Goal: Navigation & Orientation: Find specific page/section

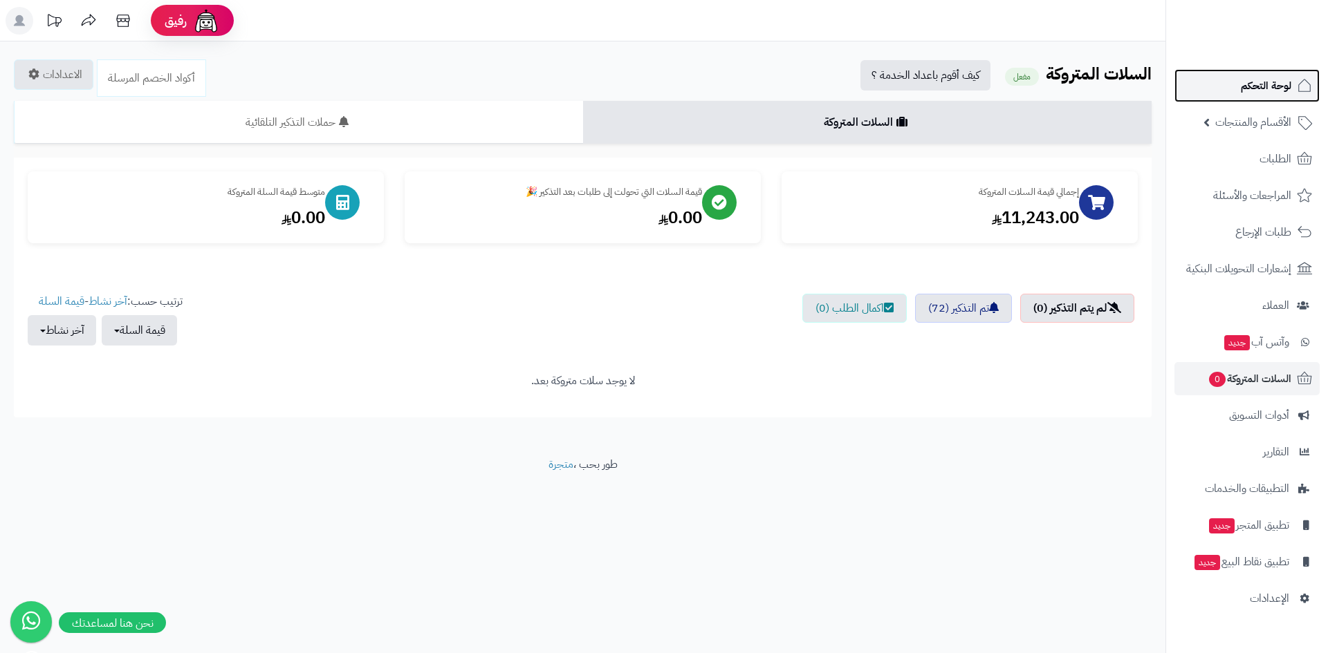
click at [1286, 89] on span "لوحة التحكم" at bounding box center [1266, 85] width 50 height 19
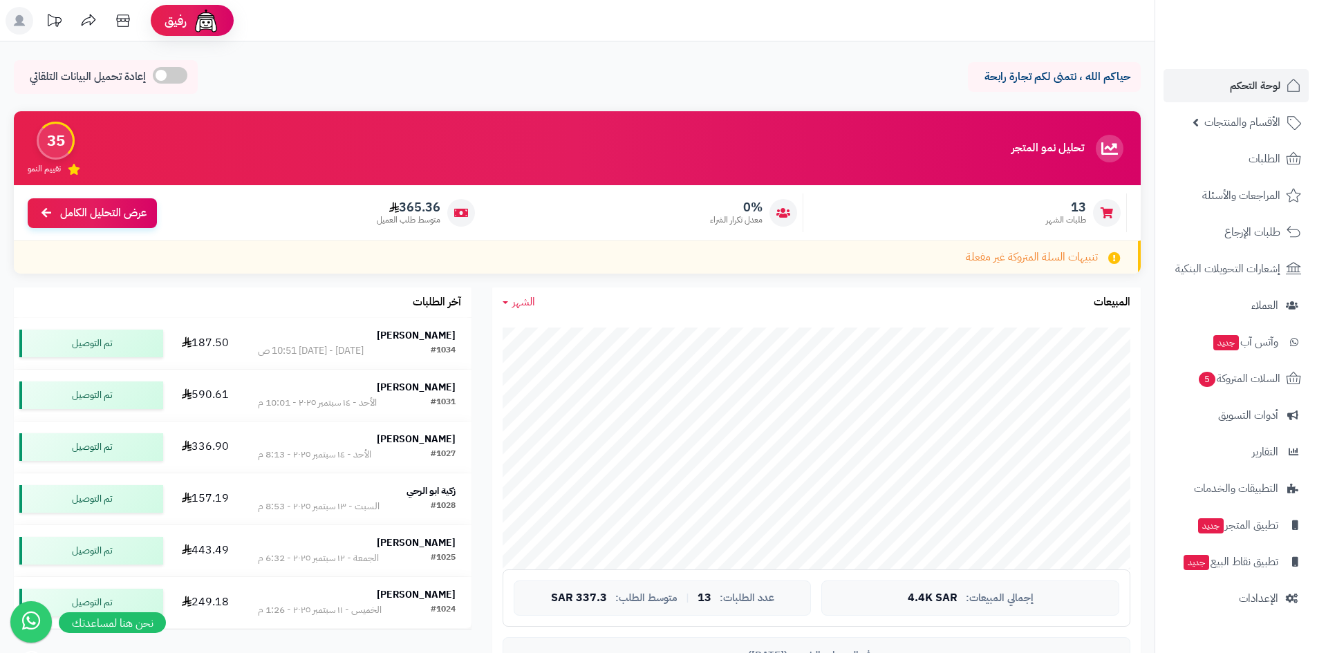
click at [503, 300] on link "الشهر" at bounding box center [519, 303] width 33 height 16
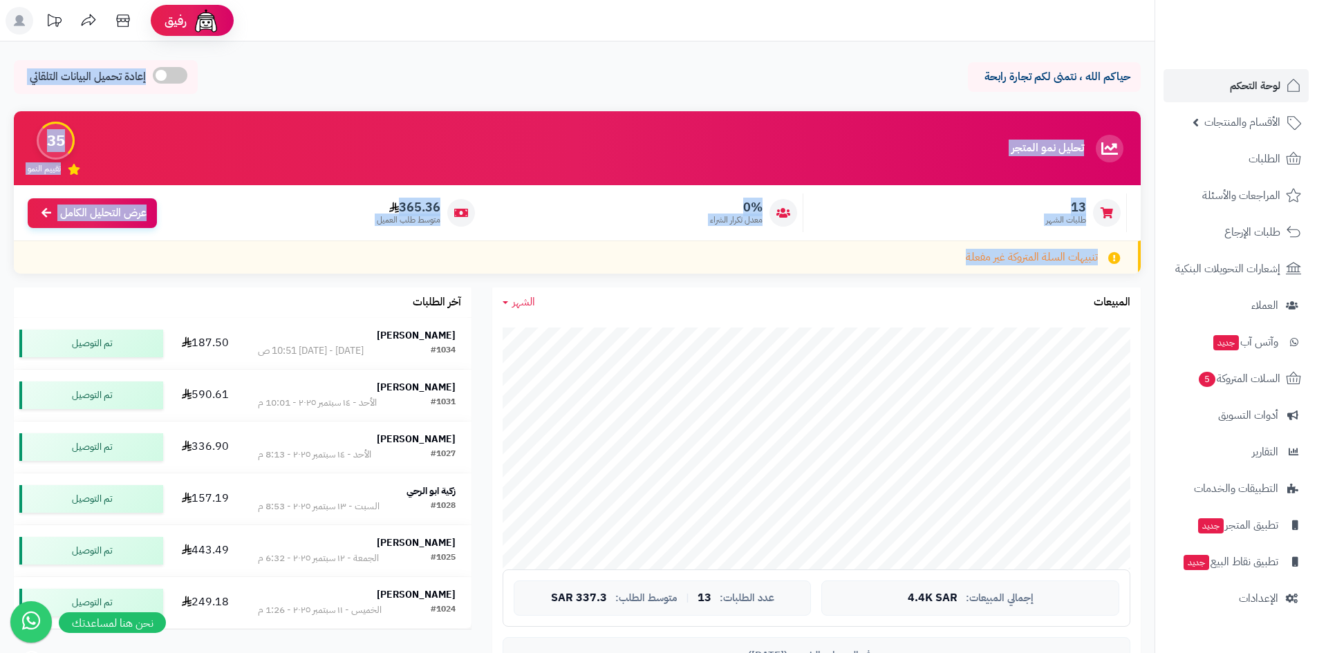
drag, startPoint x: 0, startPoint y: 282, endPoint x: 504, endPoint y: 46, distance: 556.8
drag, startPoint x: 306, startPoint y: 80, endPoint x: 0, endPoint y: 221, distance: 336.3
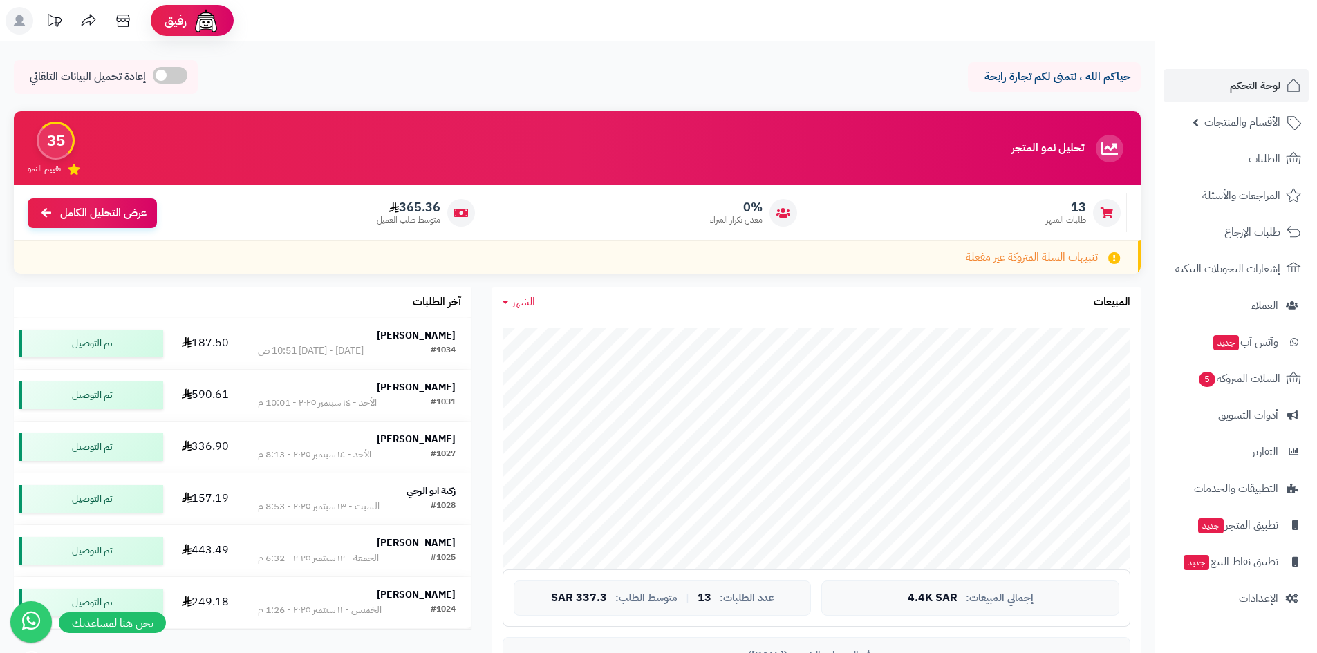
click at [38, 243] on div "تنبيهات السلة المتروكة غير مفعلة" at bounding box center [577, 257] width 1127 height 33
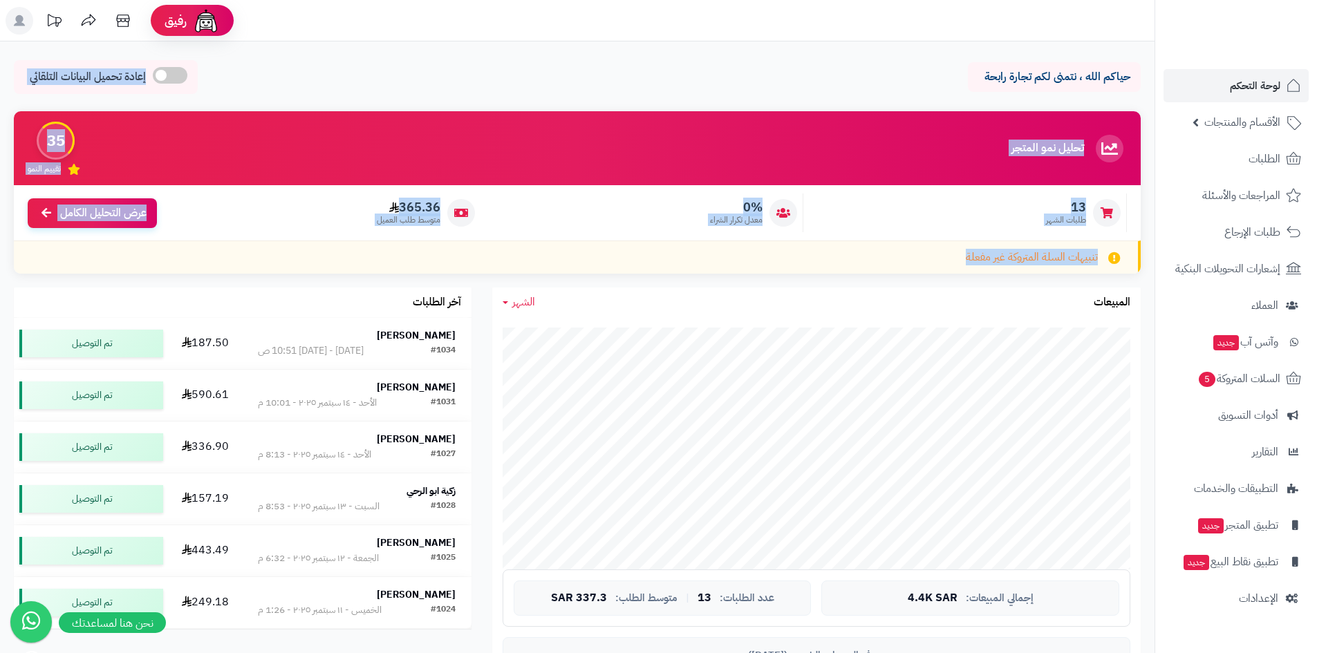
drag, startPoint x: 23, startPoint y: 281, endPoint x: 329, endPoint y: 42, distance: 388.3
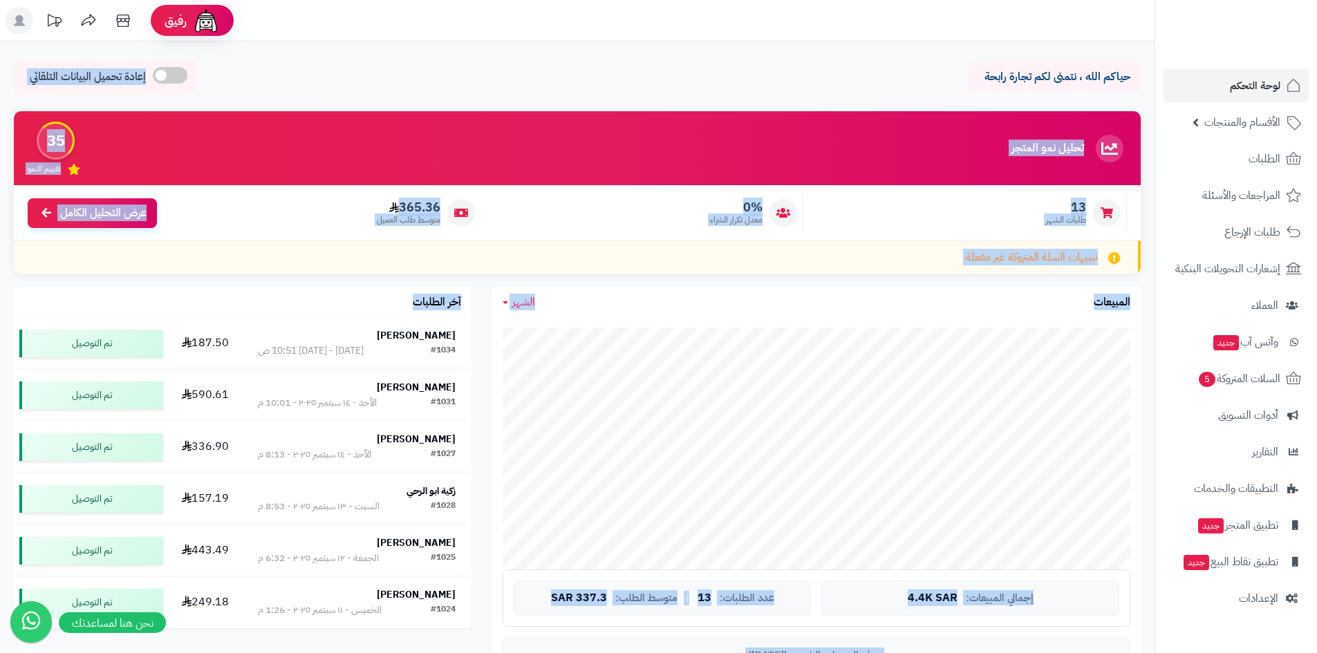
drag, startPoint x: 147, startPoint y: 176, endPoint x: 0, endPoint y: 290, distance: 185.8
click at [33, 272] on div "تنبيهات السلة المتروكة غير مفعلة" at bounding box center [577, 257] width 1127 height 33
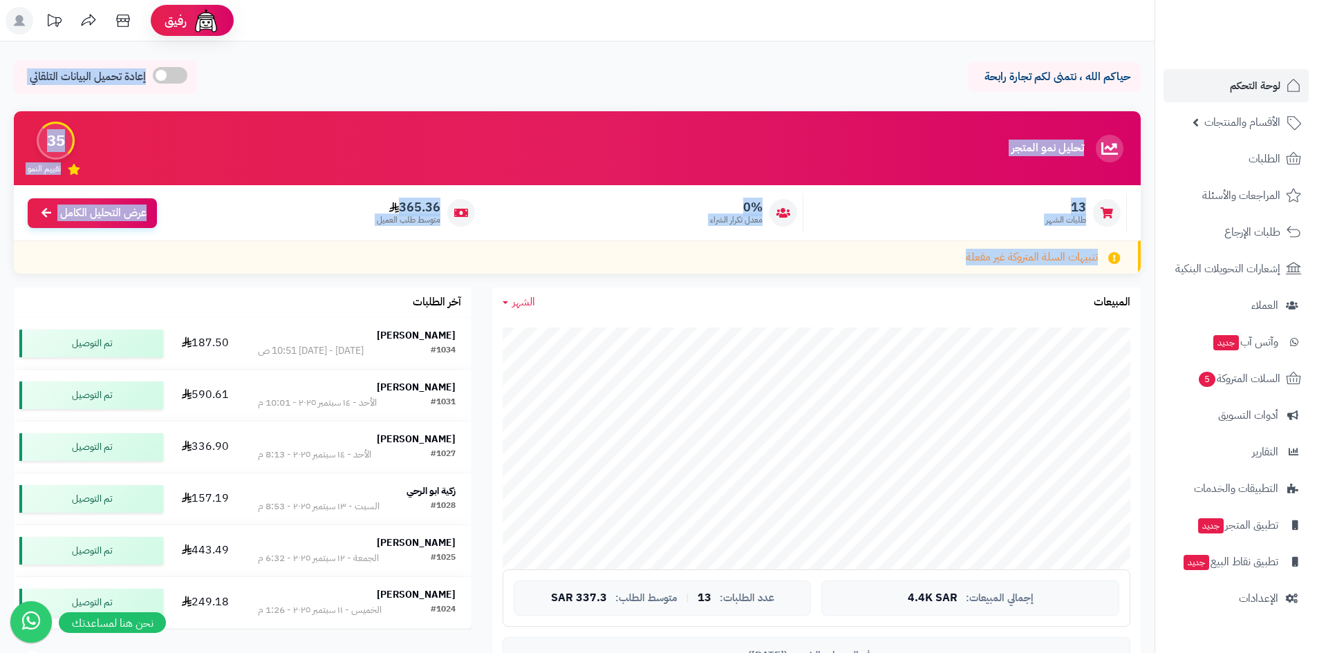
drag, startPoint x: 37, startPoint y: 272, endPoint x: 425, endPoint y: 57, distance: 443.9
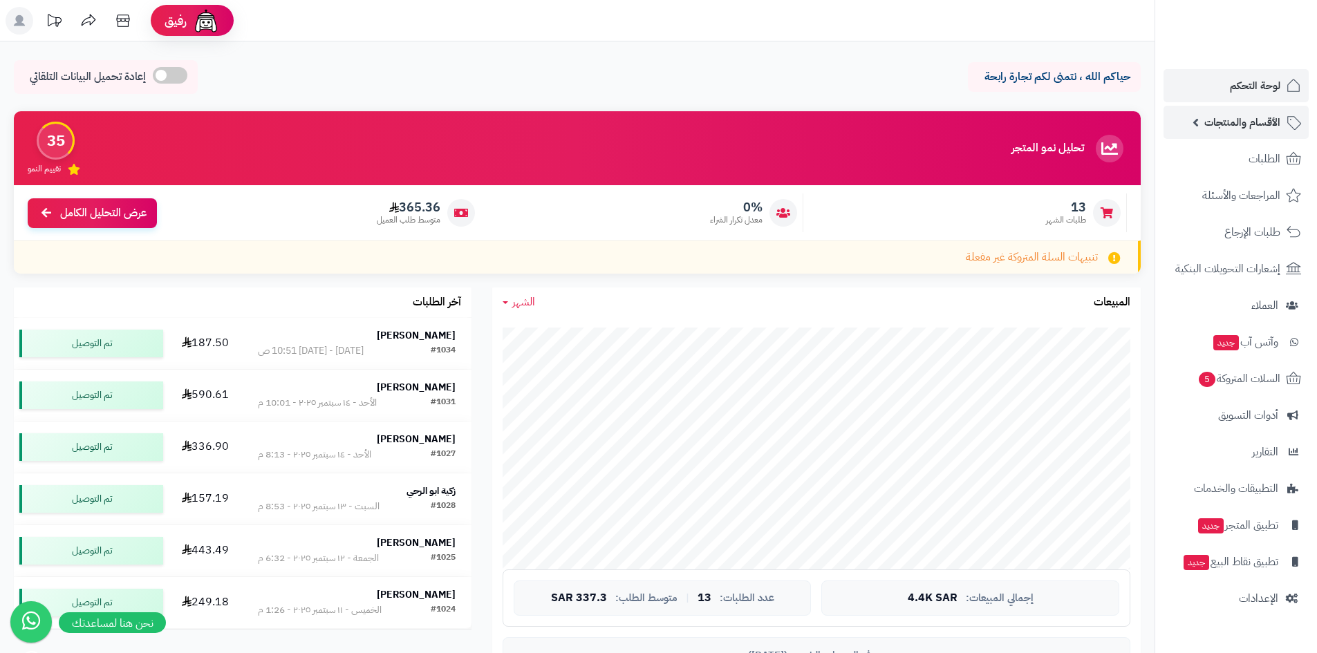
click at [1255, 114] on span "الأقسام والمنتجات" at bounding box center [1243, 122] width 76 height 19
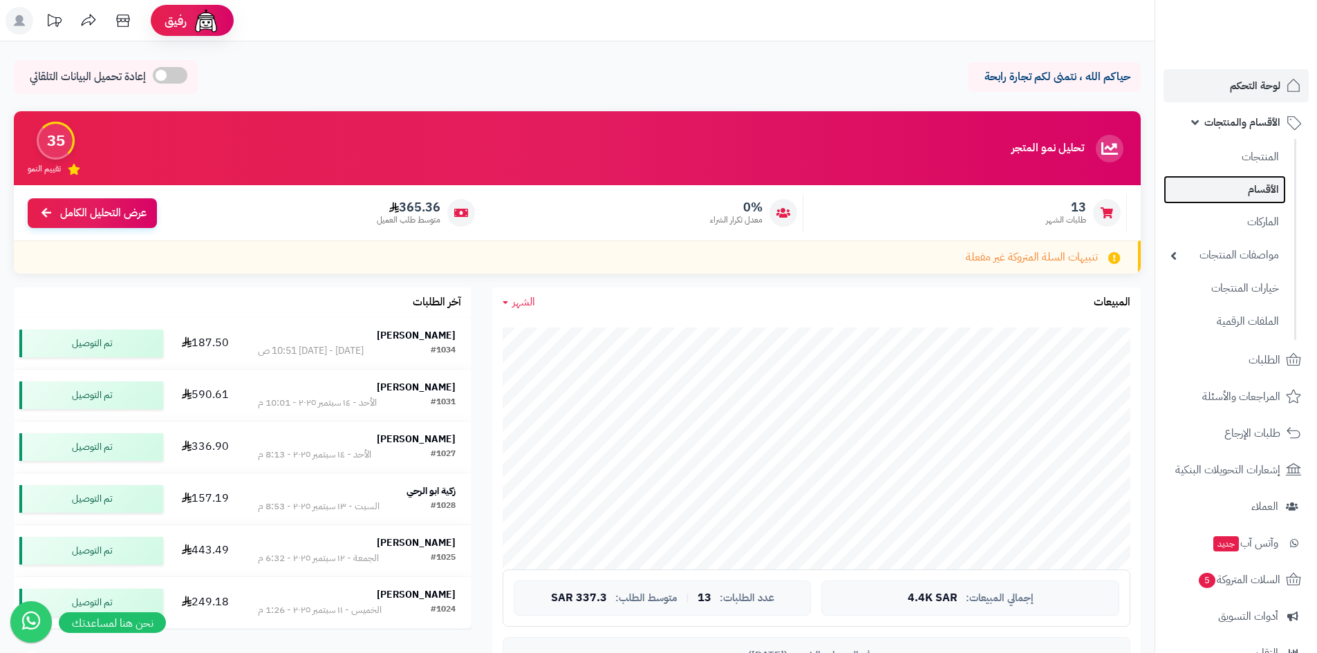
click at [1247, 197] on link "الأقسام" at bounding box center [1225, 190] width 122 height 28
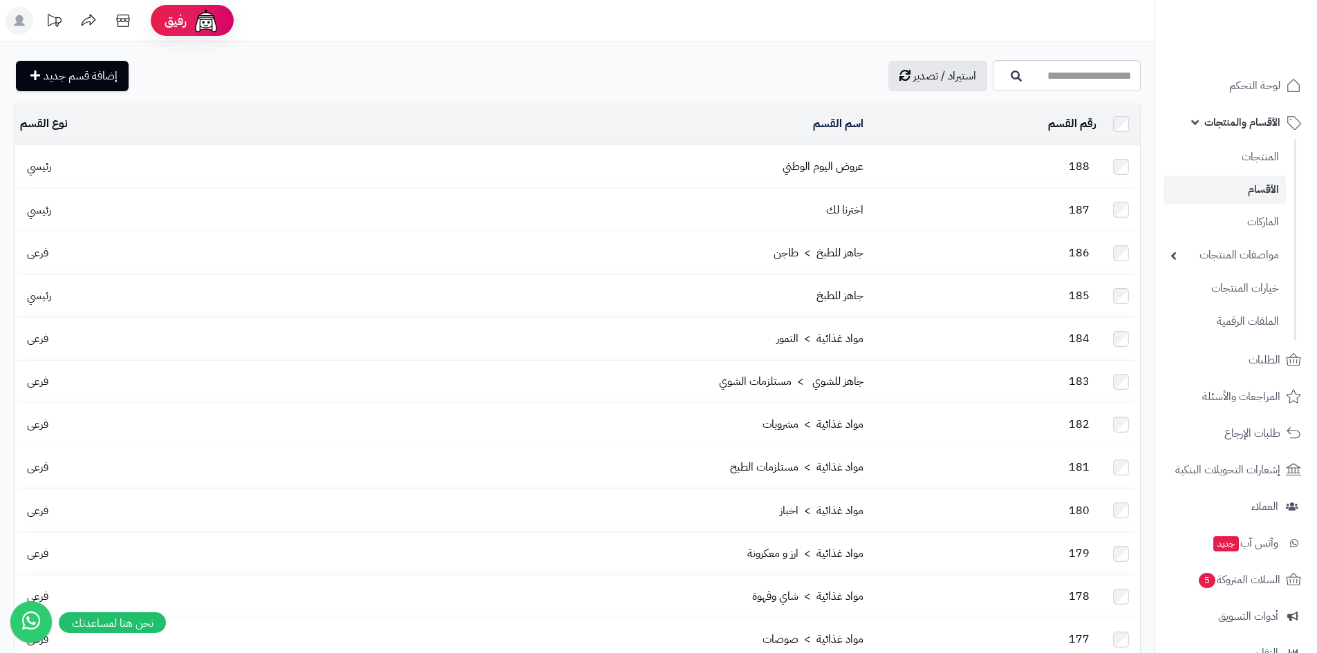
click at [858, 172] on td "عروض اليوم الوطني" at bounding box center [557, 167] width 624 height 42
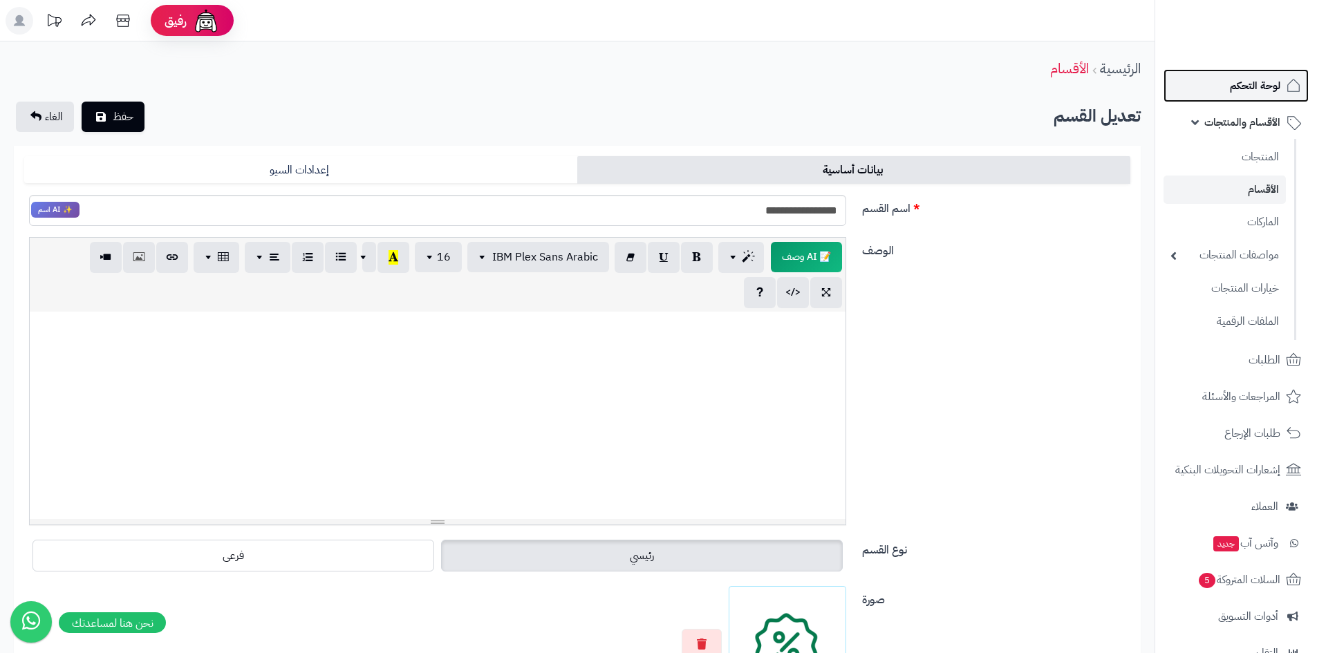
click at [1233, 79] on span "لوحة التحكم" at bounding box center [1255, 85] width 50 height 19
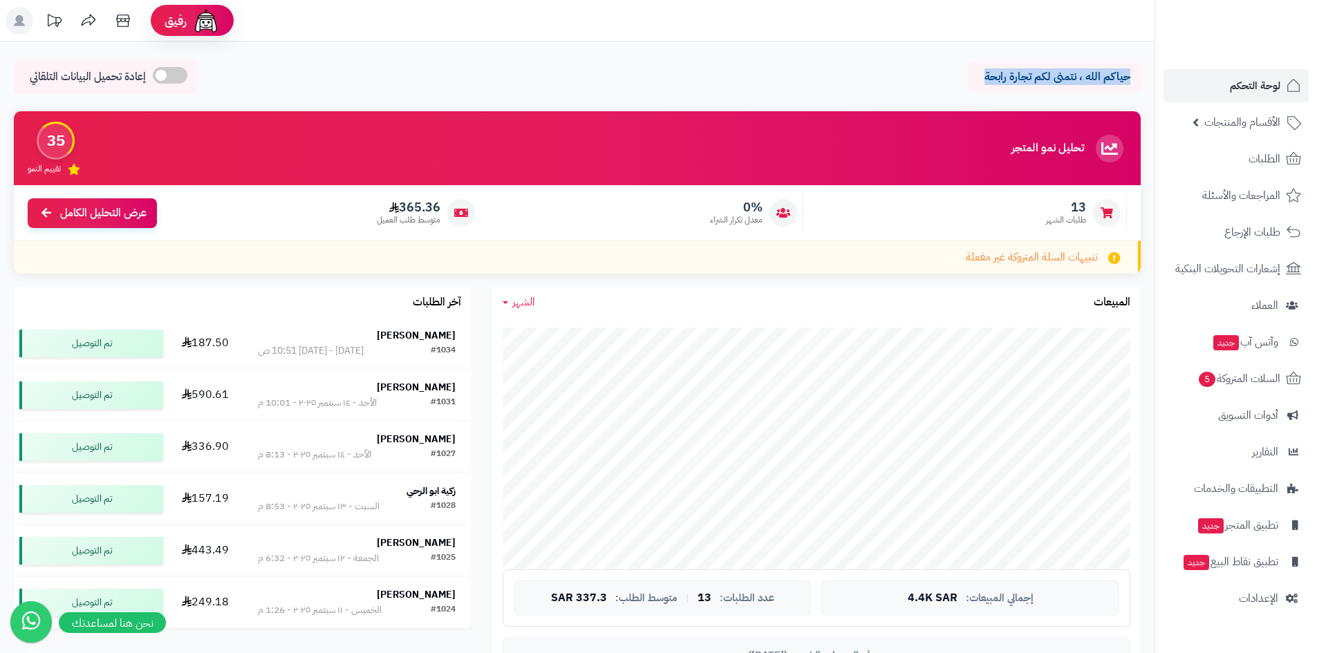
drag, startPoint x: 927, startPoint y: 77, endPoint x: 1149, endPoint y: 45, distance: 224.2
drag, startPoint x: 1109, startPoint y: 48, endPoint x: 996, endPoint y: 75, distance: 115.9
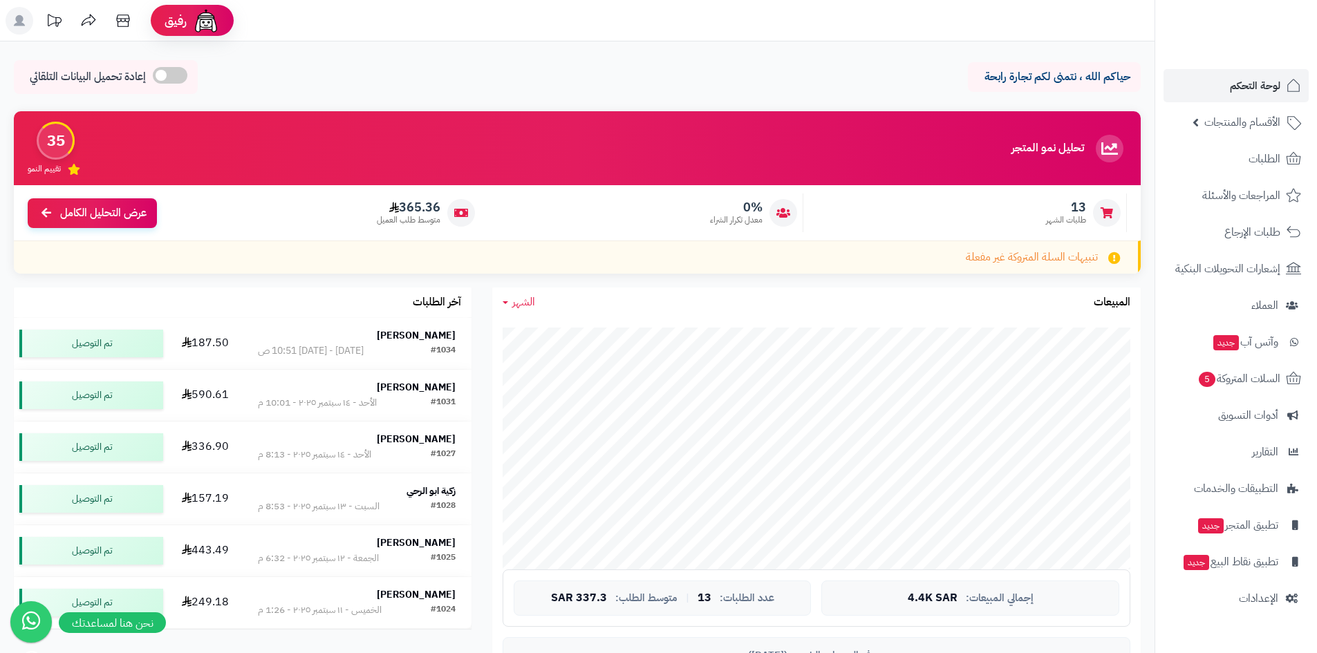
click at [983, 75] on p "حياكم الله ، نتمنى لكم تجارة رابحة" at bounding box center [1054, 77] width 152 height 16
click at [1262, 75] on link "لوحة التحكم" at bounding box center [1236, 85] width 145 height 33
